Goal: Transaction & Acquisition: Purchase product/service

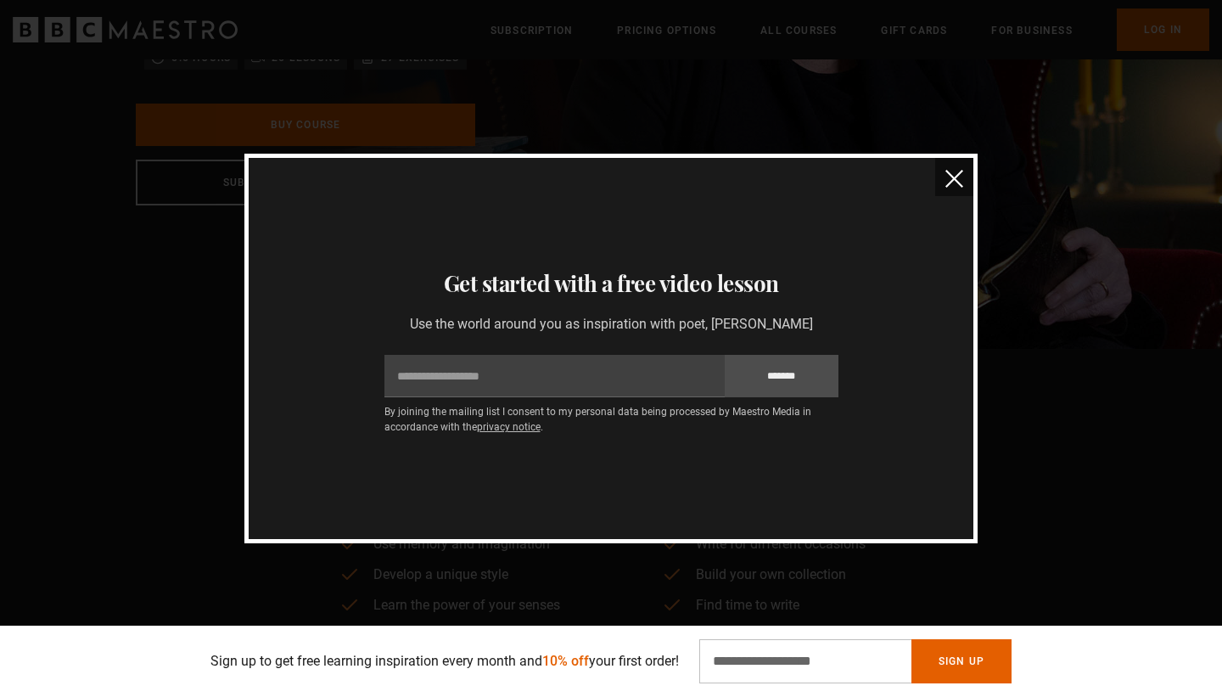
scroll to position [338, 0]
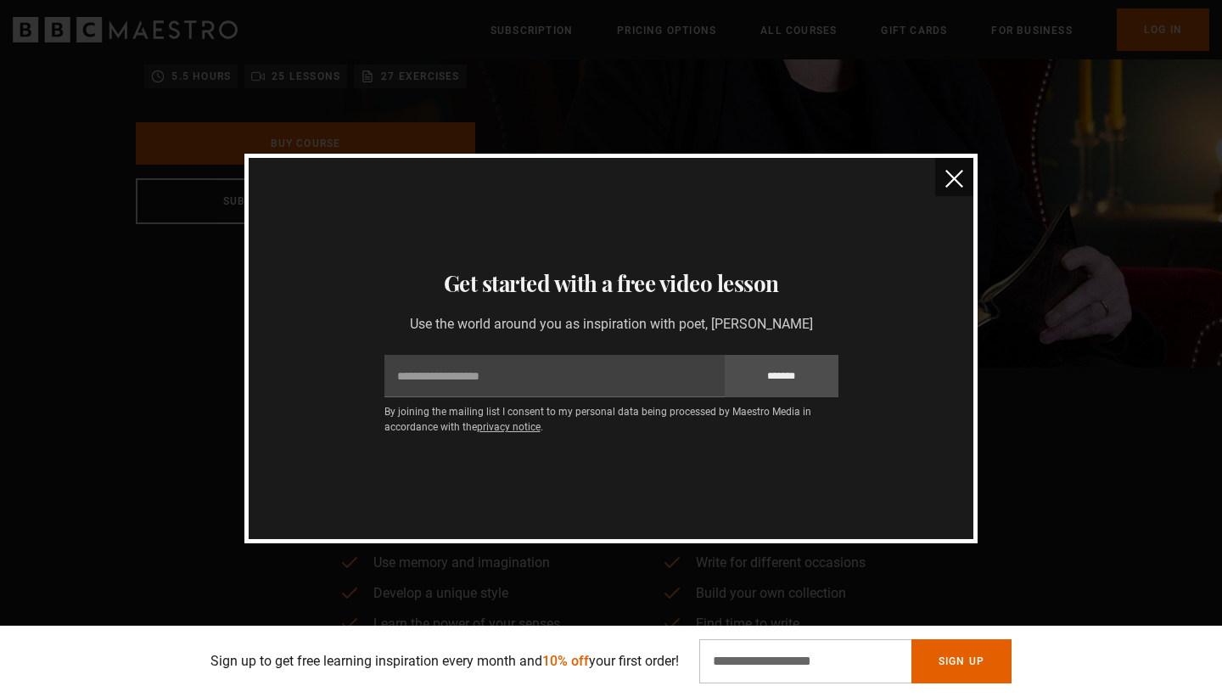
click at [956, 177] on img "close" at bounding box center [954, 179] width 18 height 18
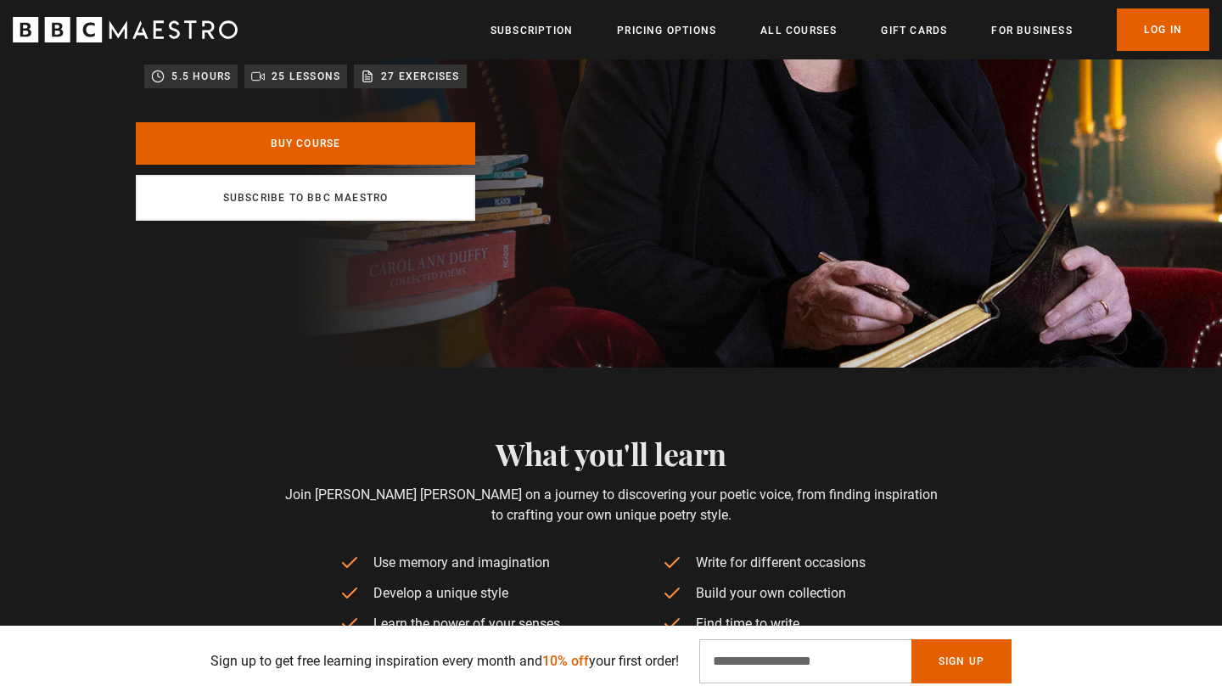
scroll to position [0, 666]
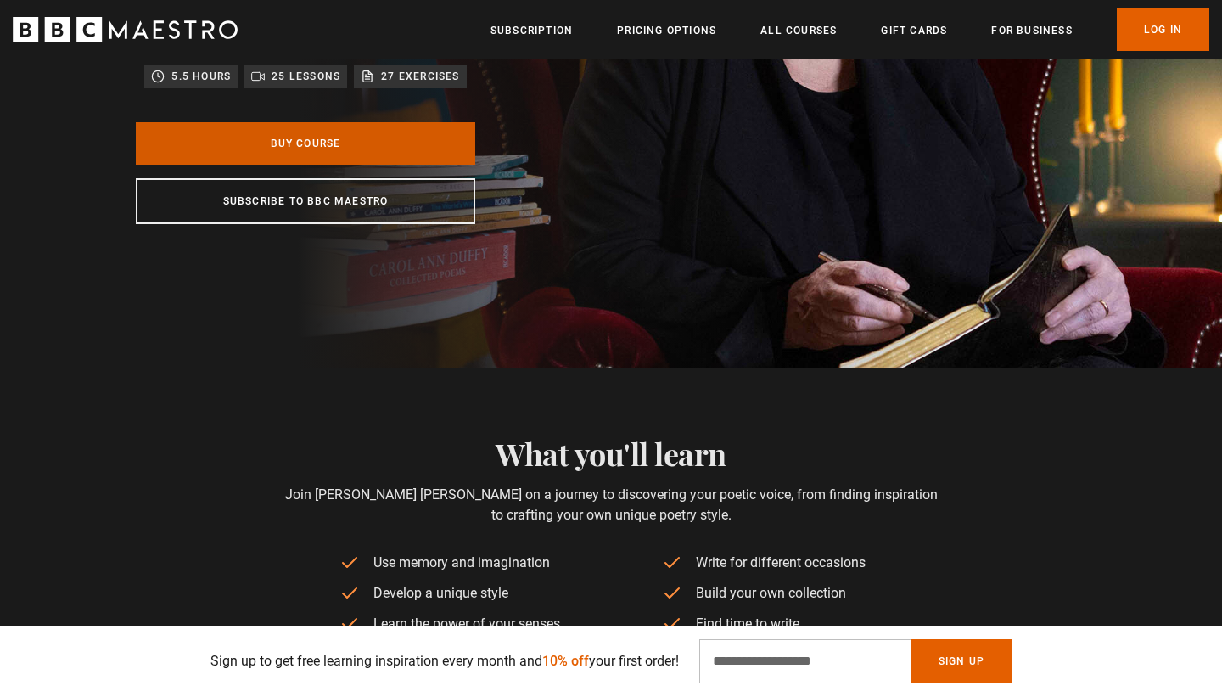
click at [358, 148] on link "Buy Course" at bounding box center [305, 143] width 339 height 42
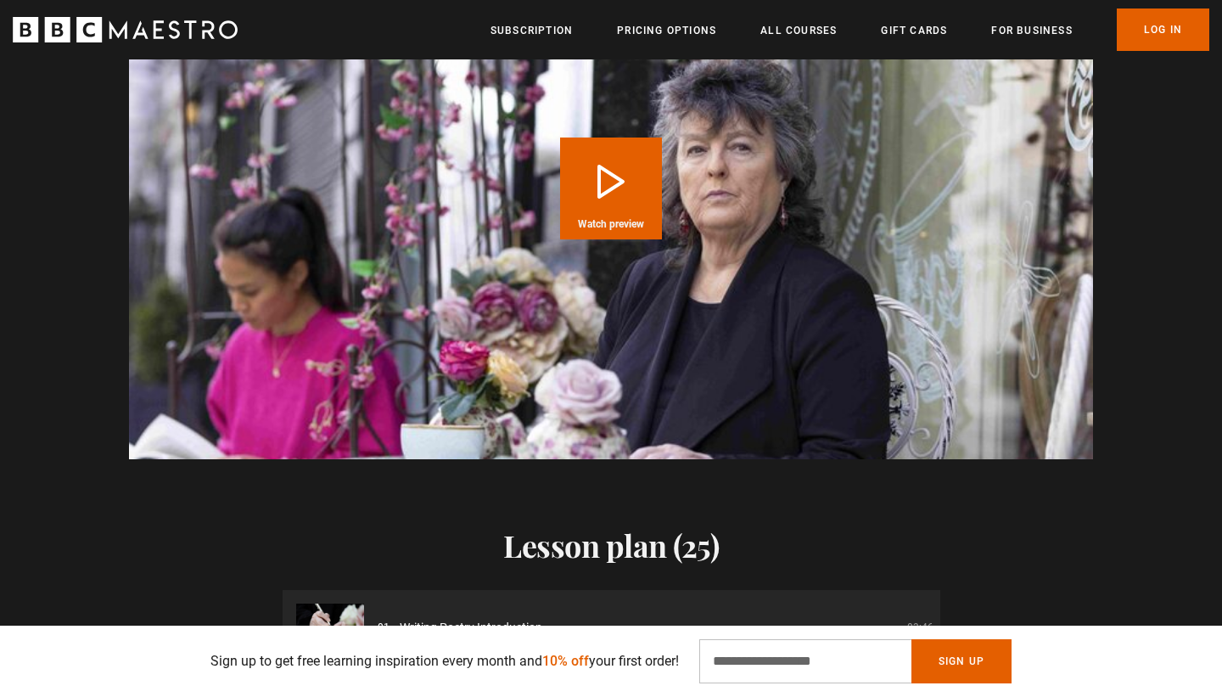
scroll to position [1898, 0]
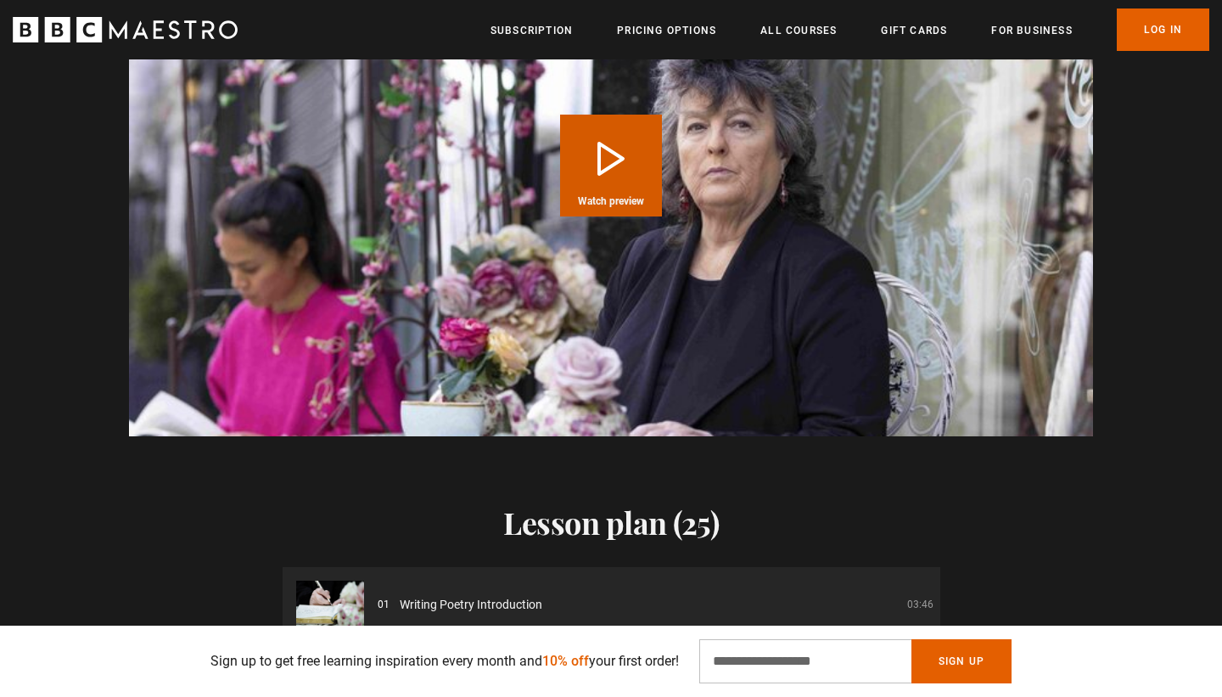
click at [623, 201] on span "Watch preview" at bounding box center [611, 201] width 66 height 10
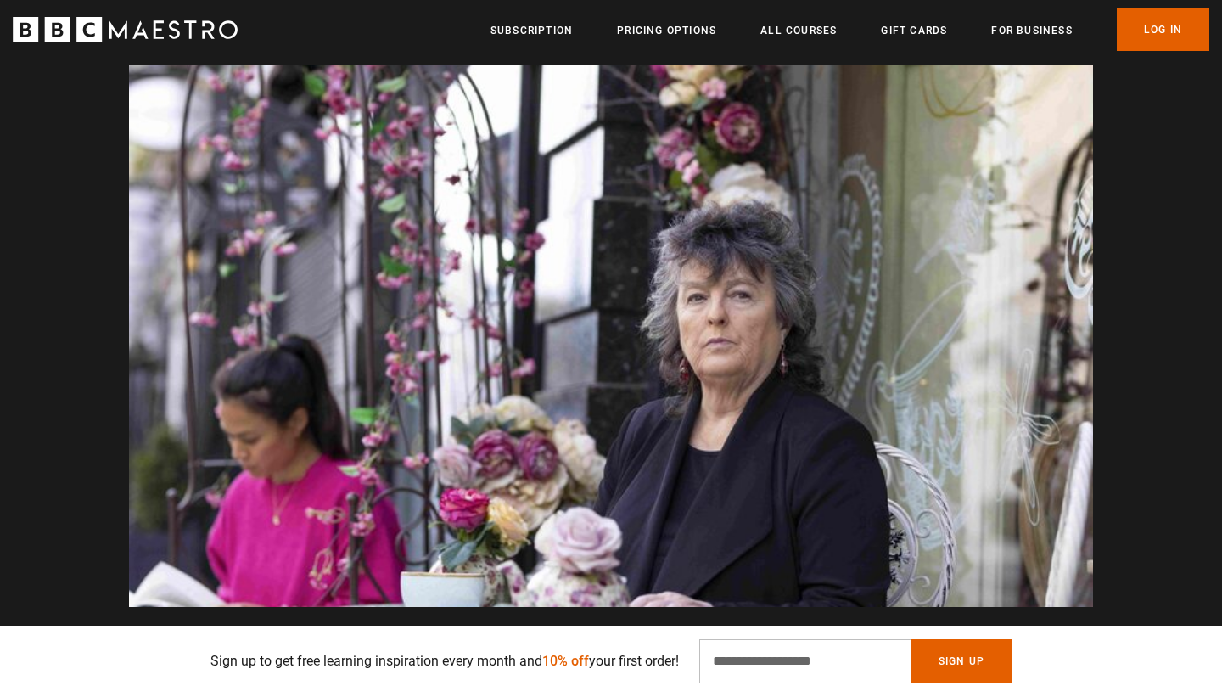
scroll to position [0, 3538]
